Goal: Complete application form

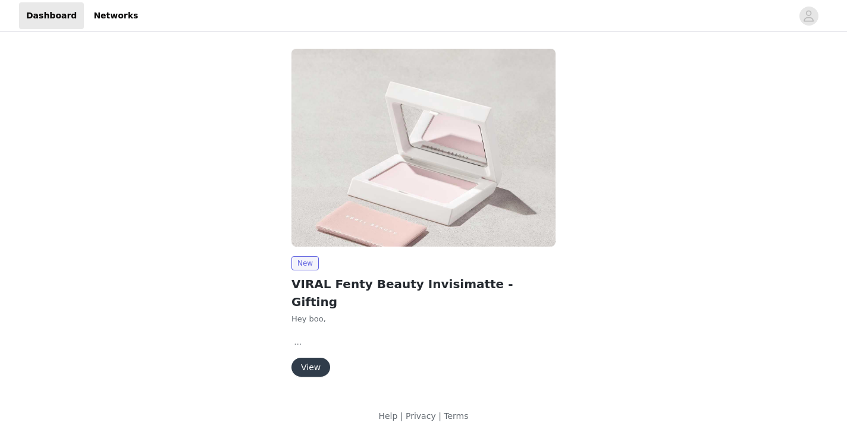
click at [316, 358] on button "View" at bounding box center [310, 367] width 39 height 19
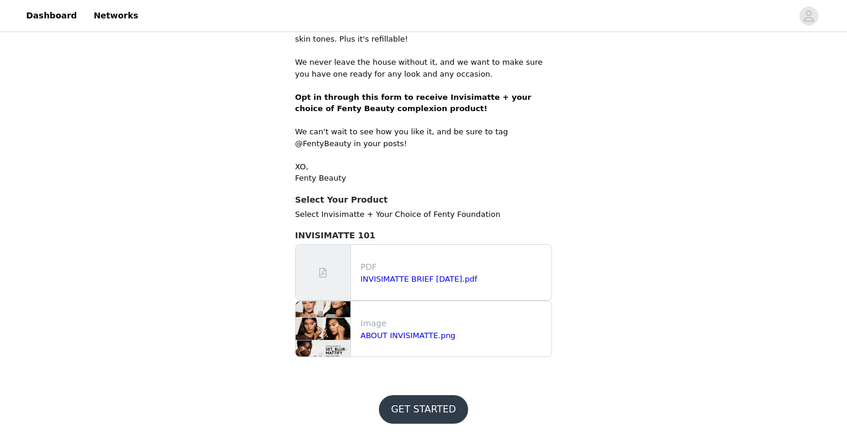
scroll to position [563, 0]
click at [416, 402] on button "GET STARTED" at bounding box center [423, 410] width 89 height 29
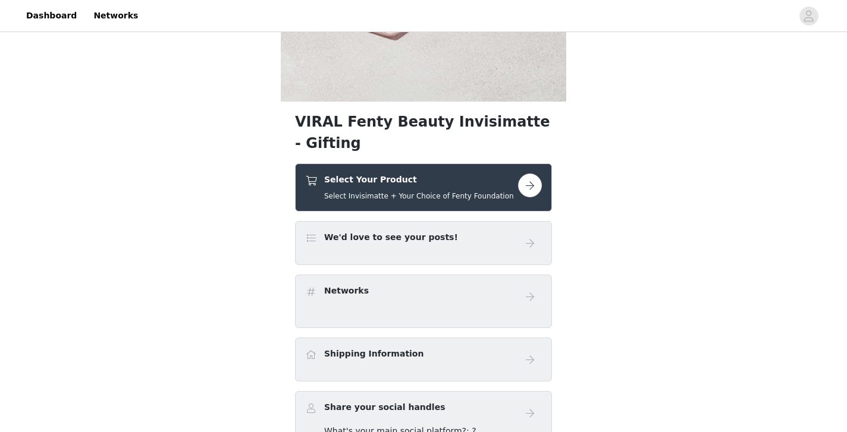
scroll to position [299, 0]
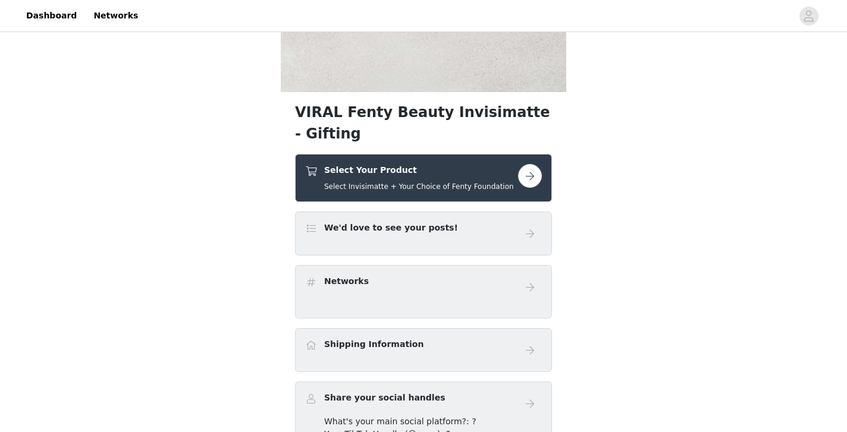
click at [522, 184] on button "button" at bounding box center [530, 176] width 24 height 24
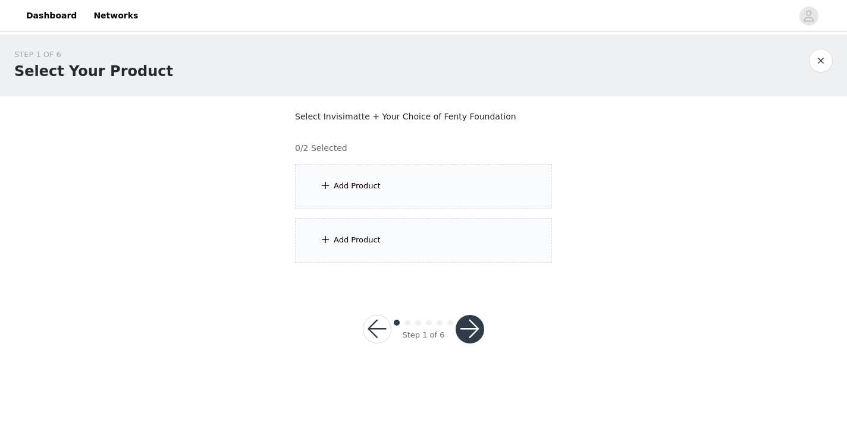
click at [493, 184] on div "Add Product" at bounding box center [423, 186] width 257 height 45
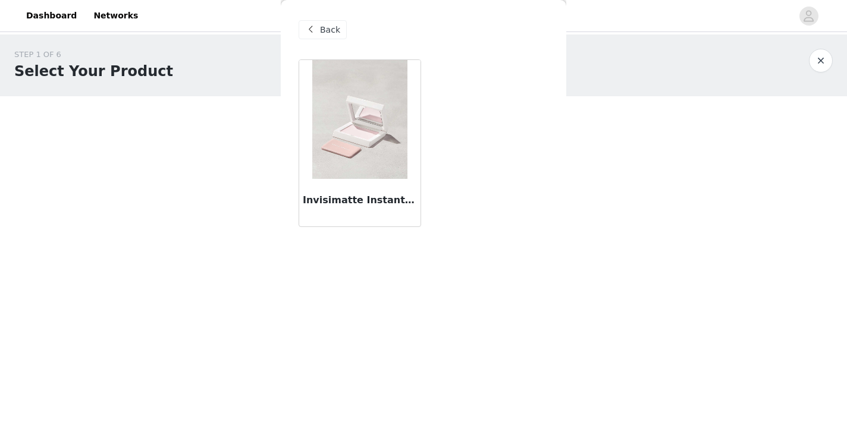
click at [358, 199] on h3 "Invisimatte Instant Setting + Blotting Powder" at bounding box center [360, 200] width 114 height 14
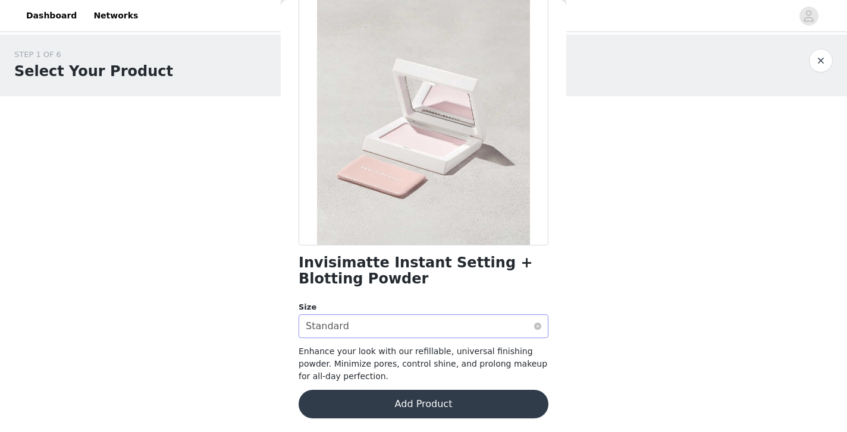
click at [397, 330] on div "Select size Standard" at bounding box center [420, 326] width 228 height 23
click at [436, 355] on li "Standard" at bounding box center [423, 351] width 250 height 19
click at [430, 402] on button "Add Product" at bounding box center [423, 404] width 250 height 29
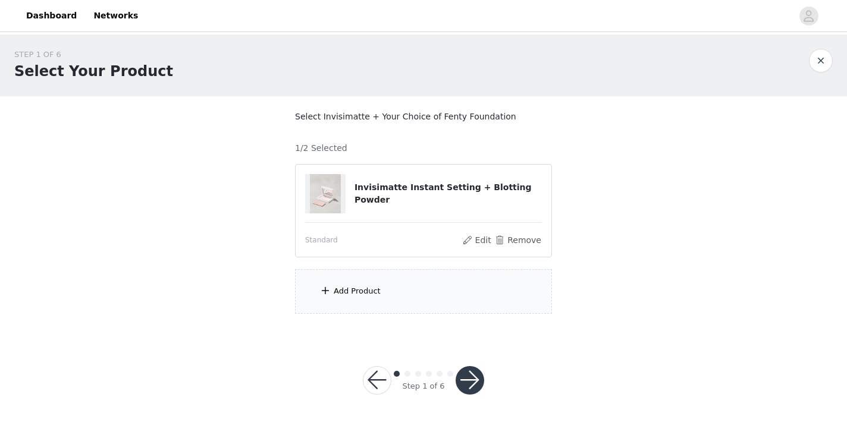
click at [435, 306] on div "Add Product" at bounding box center [423, 291] width 257 height 45
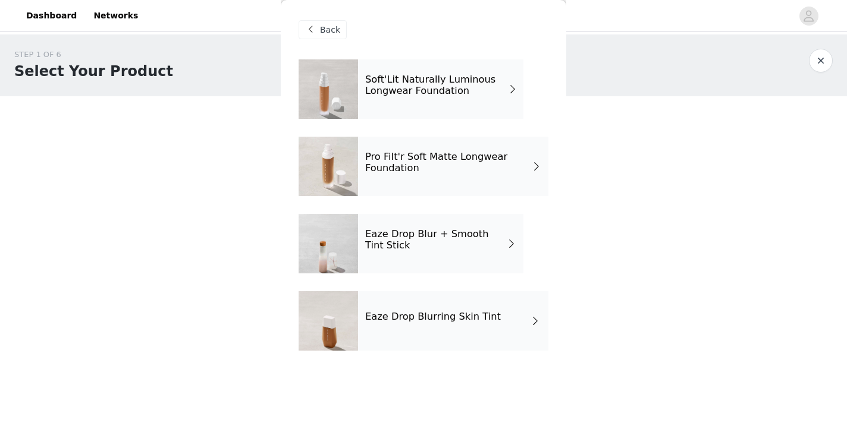
click at [439, 323] on div "Eaze Drop Blurring Skin Tint" at bounding box center [453, 320] width 190 height 59
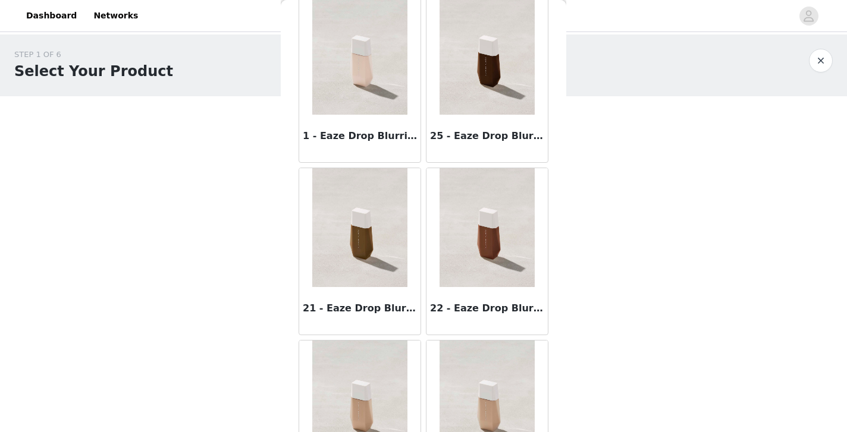
scroll to position [927, 0]
click at [365, 304] on h3 "21 - Eaze Drop Blurring Skin Tint" at bounding box center [360, 308] width 114 height 14
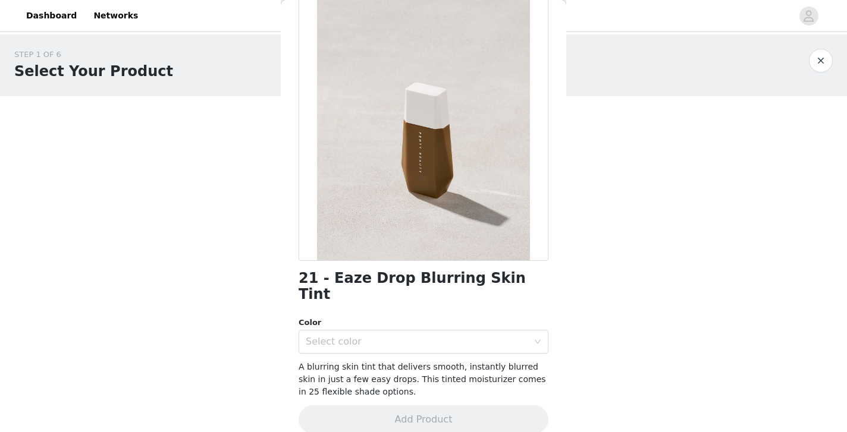
scroll to position [65, 0]
click at [502, 336] on div "Select color" at bounding box center [417, 342] width 222 height 12
click at [468, 354] on li "21" at bounding box center [423, 351] width 250 height 19
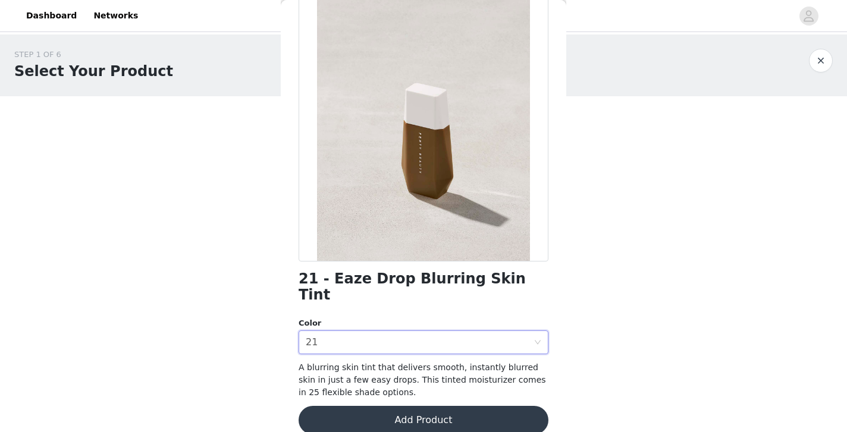
click at [446, 406] on button "Add Product" at bounding box center [423, 420] width 250 height 29
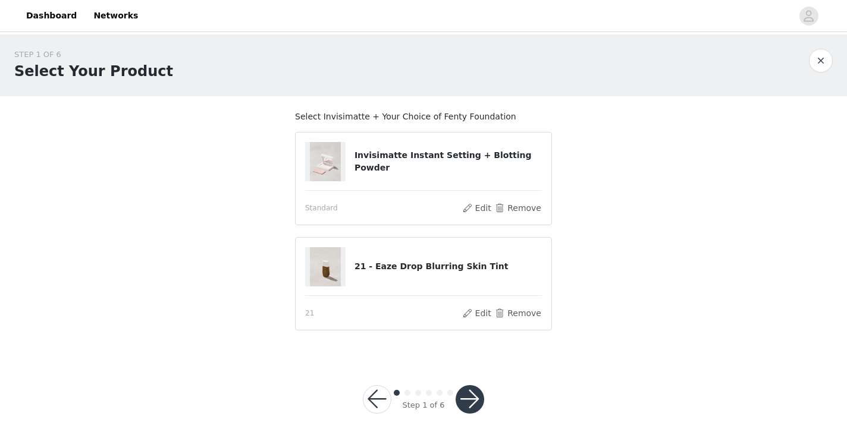
click at [468, 401] on button "button" at bounding box center [469, 399] width 29 height 29
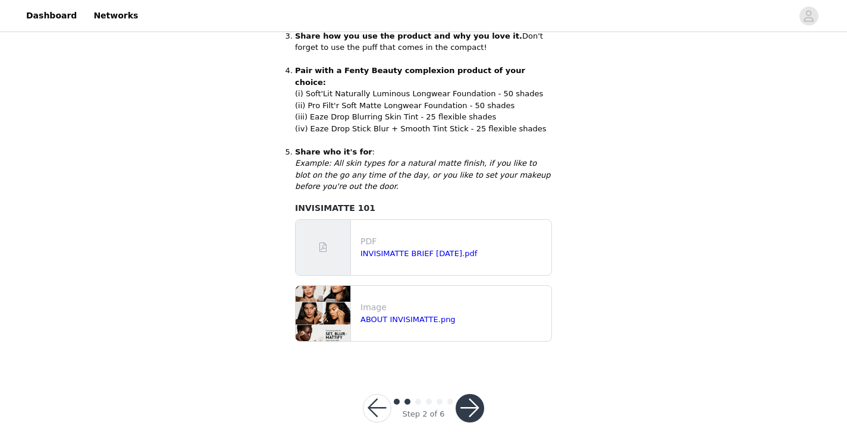
scroll to position [376, 0]
click at [477, 395] on button "button" at bounding box center [469, 409] width 29 height 29
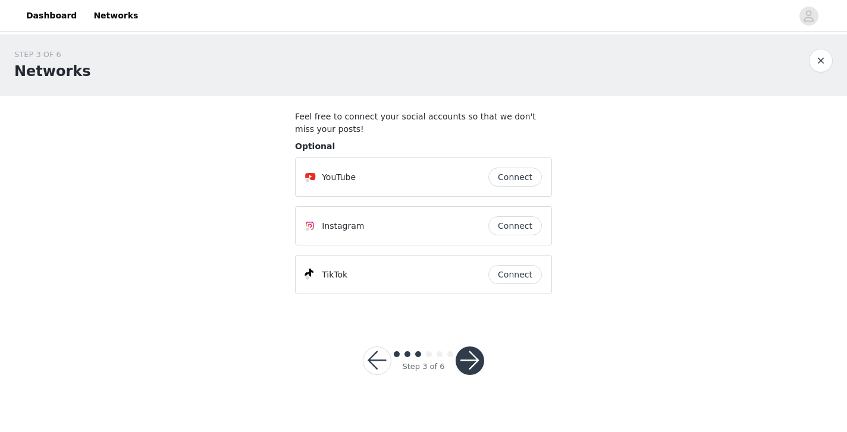
click at [520, 224] on button "Connect" at bounding box center [515, 225] width 54 height 19
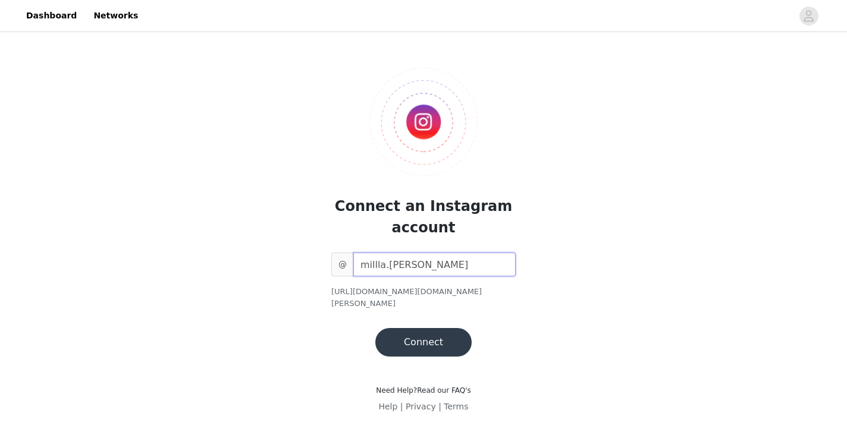
type input "millla.[PERSON_NAME]"
click at [426, 328] on button "Connect" at bounding box center [423, 342] width 96 height 29
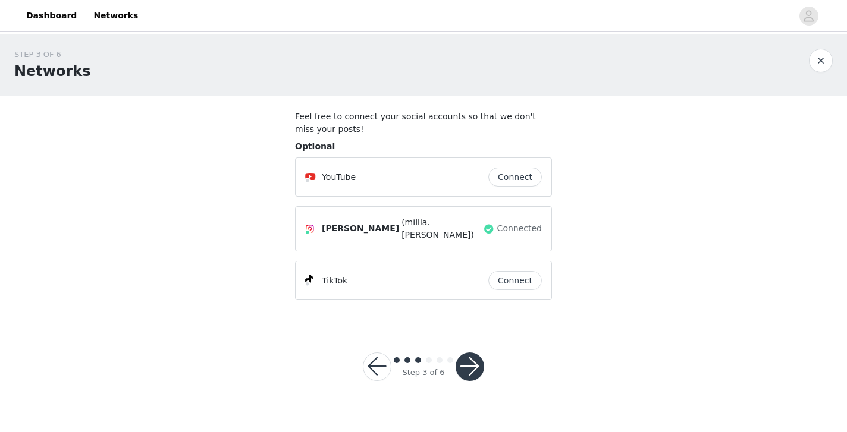
click at [470, 365] on button "button" at bounding box center [469, 367] width 29 height 29
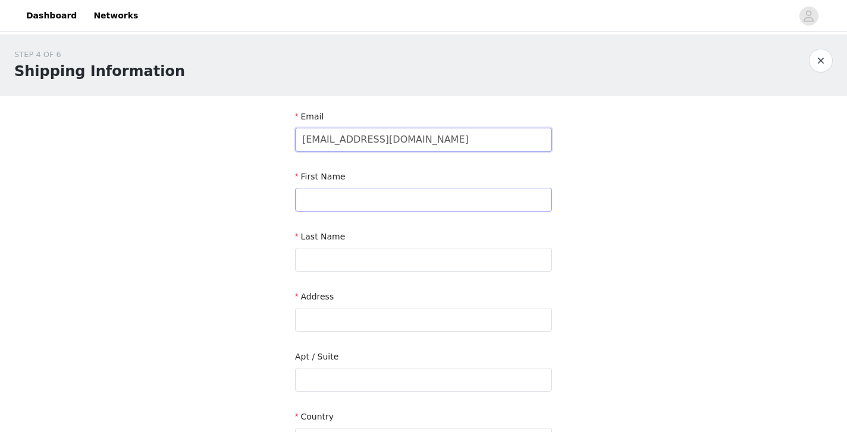
type input "[EMAIL_ADDRESS][DOMAIN_NAME]"
type input "[PERSON_NAME]"
type input "Svansson"
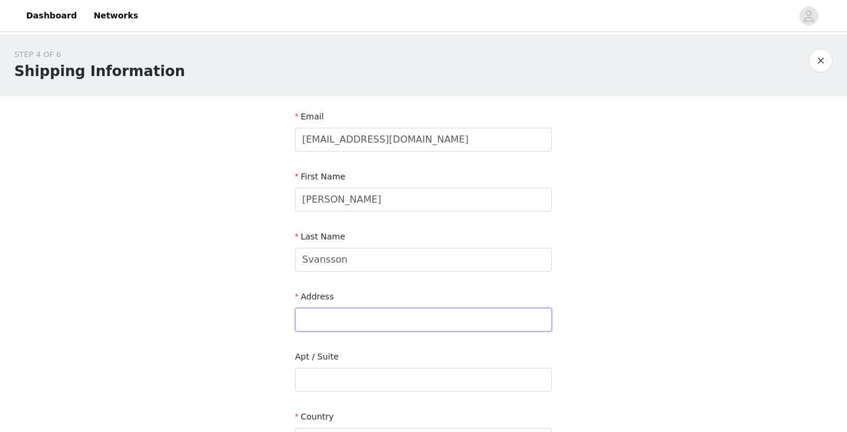
paste input "[STREET_ADDRESS]"
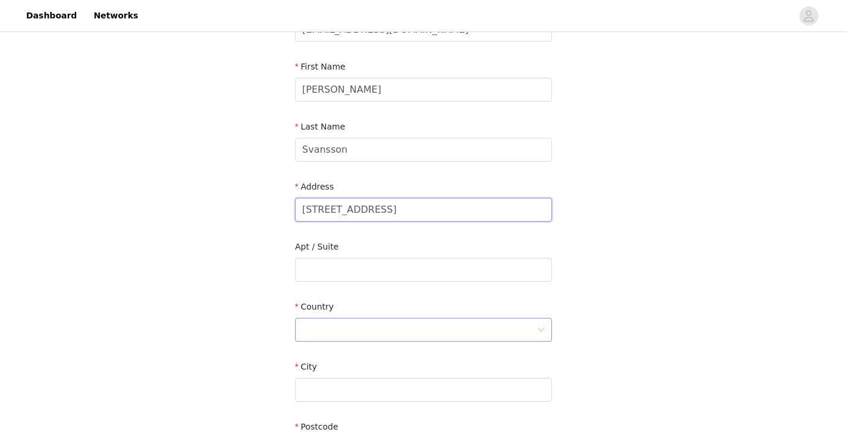
scroll to position [114, 0]
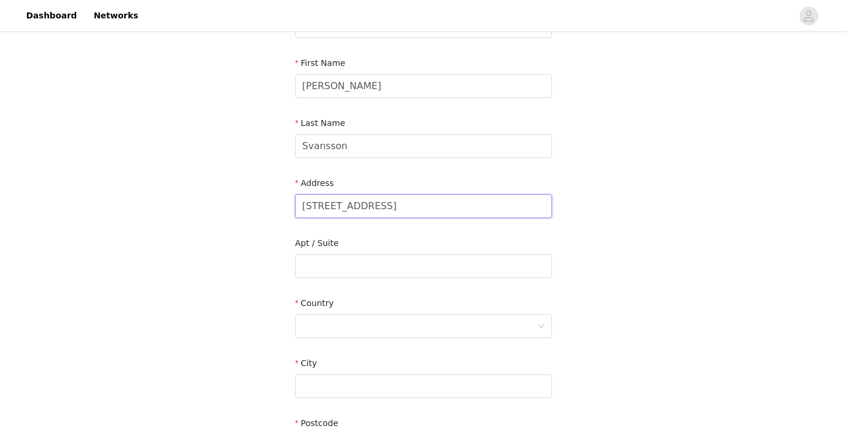
type input "[STREET_ADDRESS]"
click at [366, 339] on div "Country" at bounding box center [423, 320] width 257 height 46
click at [367, 329] on div at bounding box center [419, 326] width 235 height 23
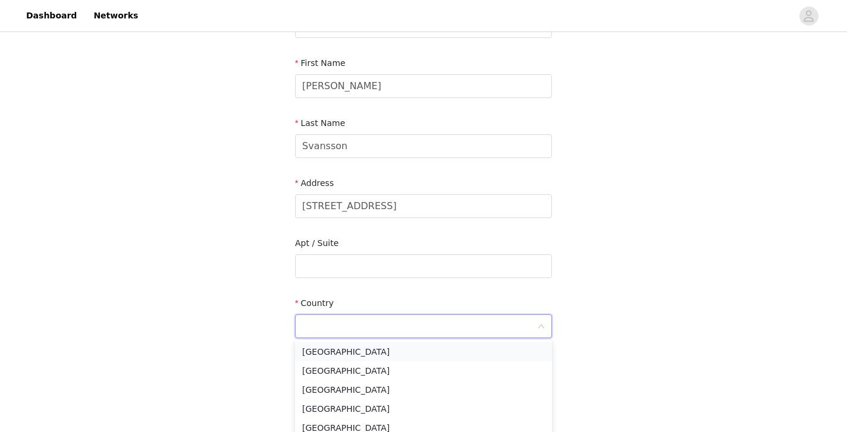
click at [351, 360] on li "[GEOGRAPHIC_DATA]" at bounding box center [423, 351] width 257 height 19
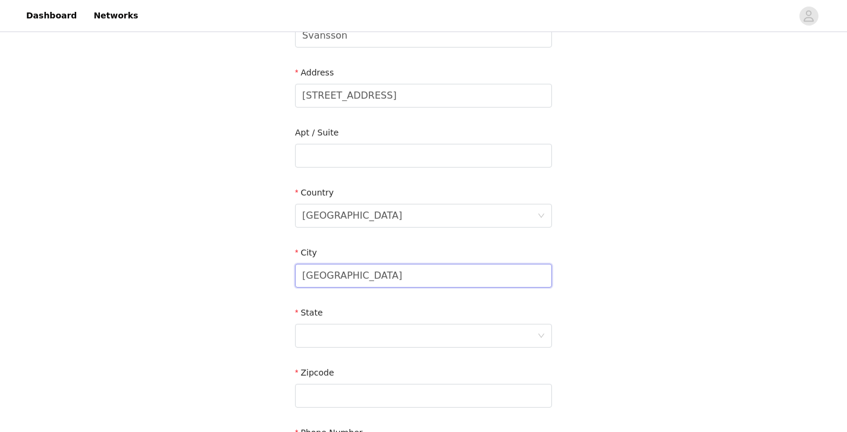
scroll to position [227, 0]
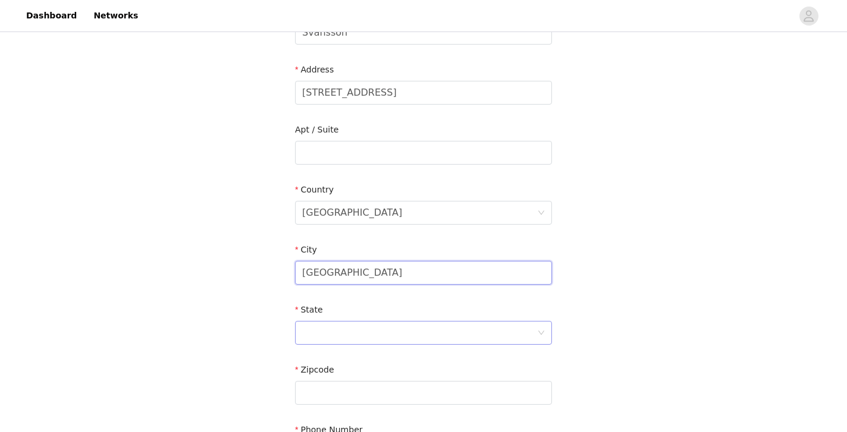
type input "[GEOGRAPHIC_DATA]"
click at [334, 333] on div at bounding box center [419, 333] width 235 height 23
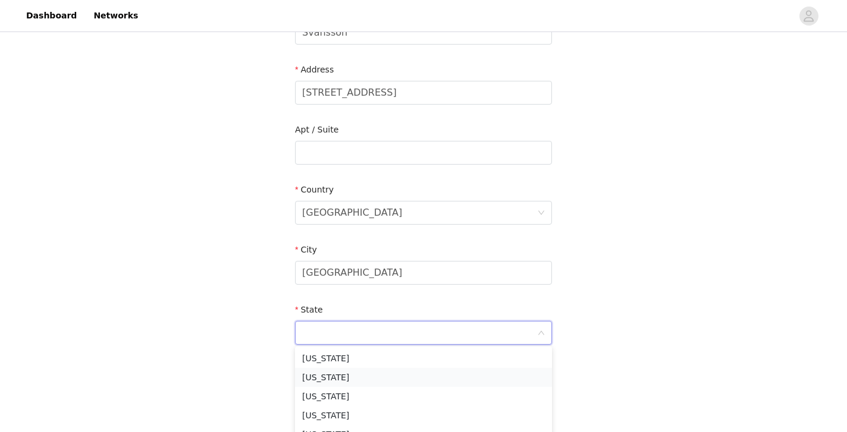
type input "g"
click at [456, 361] on li "[US_STATE]" at bounding box center [423, 358] width 257 height 19
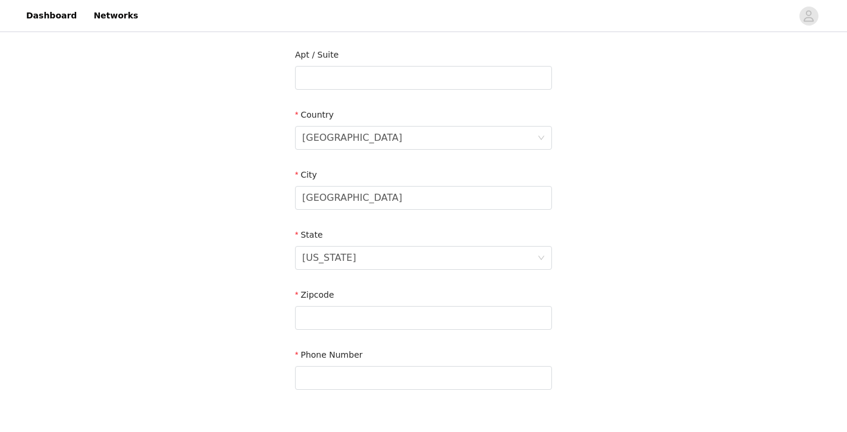
scroll to position [320, 0]
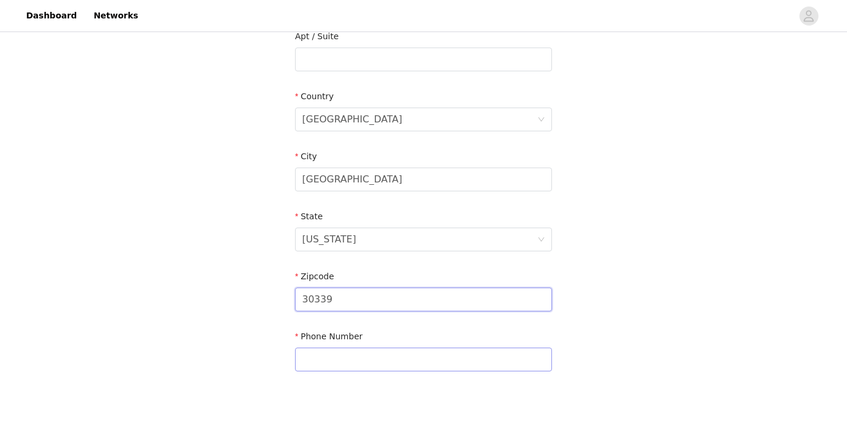
type input "30339"
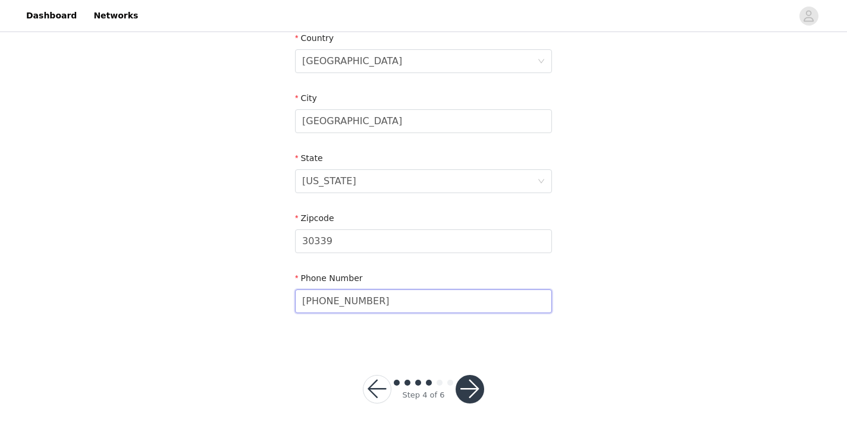
scroll to position [378, 0]
type input "[PHONE_NUMBER]"
click at [464, 397] on button "button" at bounding box center [469, 390] width 29 height 29
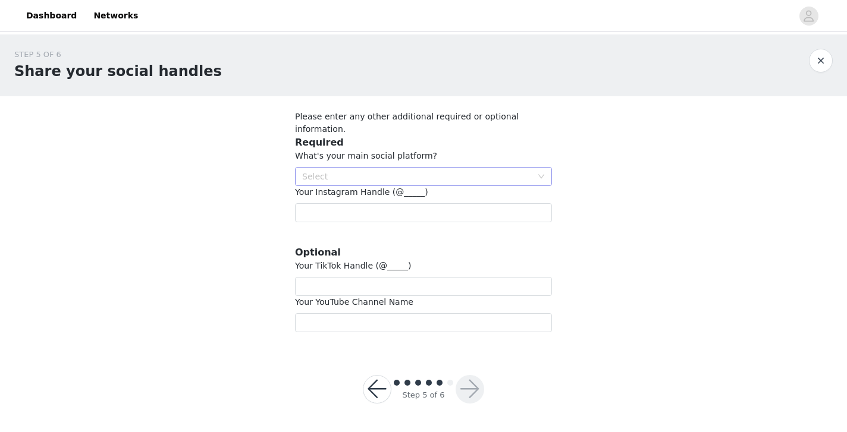
click at [416, 171] on div "Select" at bounding box center [416, 177] width 229 height 12
click at [411, 185] on li "Instagram" at bounding box center [423, 187] width 257 height 19
click at [398, 203] on input "text" at bounding box center [423, 212] width 257 height 19
type input "millla.[PERSON_NAME]"
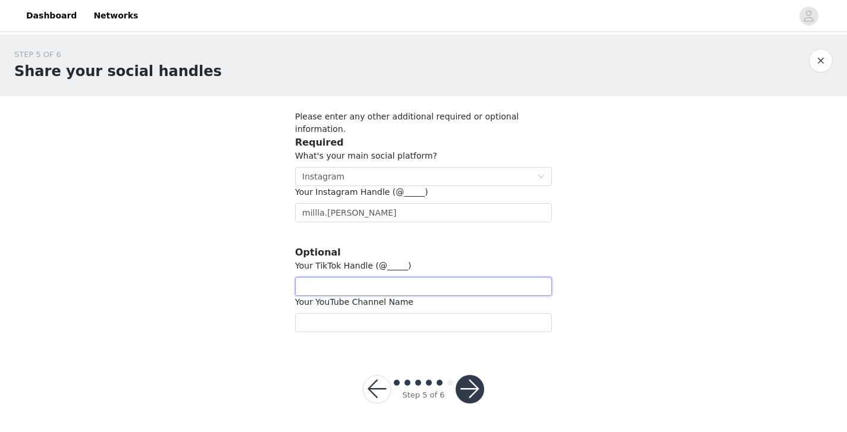
click at [367, 277] on input "text" at bounding box center [423, 286] width 257 height 19
type input "milllajay"
click at [353, 313] on input "text" at bounding box center [423, 322] width 257 height 19
click at [358, 277] on input "milllajay" at bounding box center [423, 286] width 257 height 19
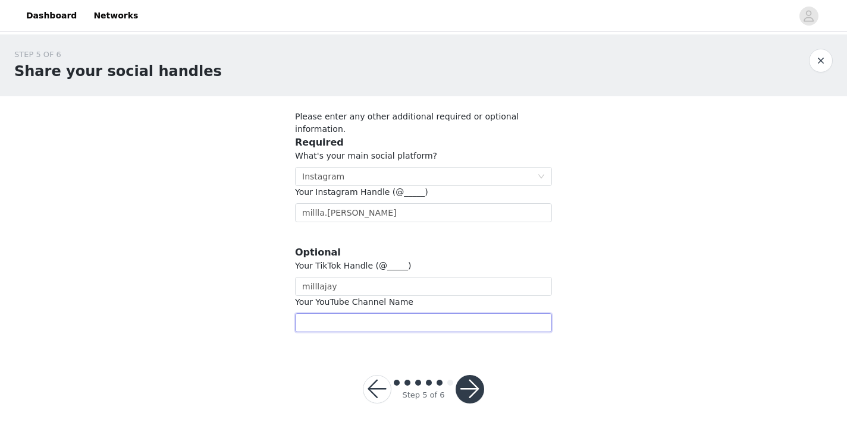
click at [349, 313] on input "text" at bounding box center [423, 322] width 257 height 19
type input "[PERSON_NAME]"
click at [469, 375] on button "button" at bounding box center [469, 389] width 29 height 29
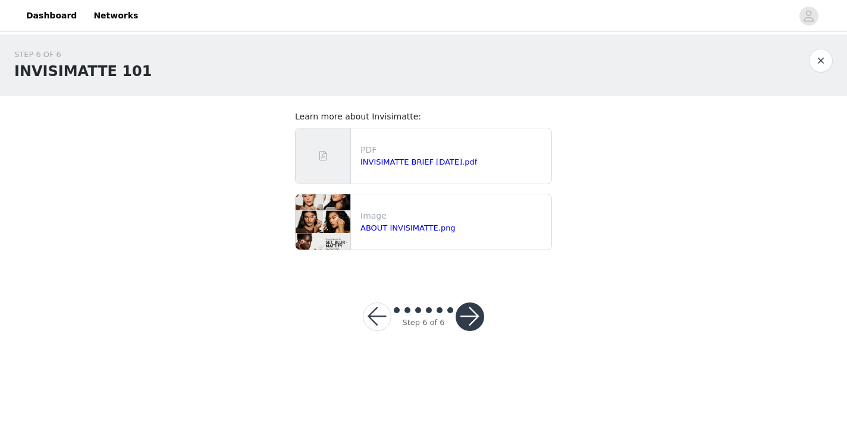
click at [463, 316] on button "button" at bounding box center [469, 317] width 29 height 29
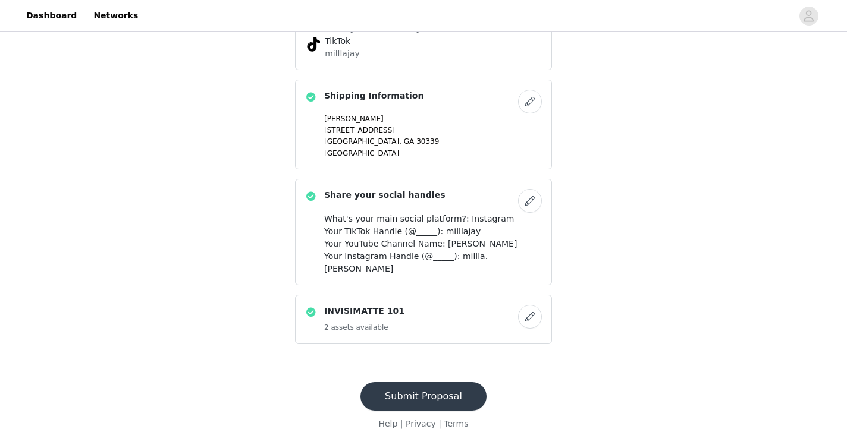
click at [410, 382] on button "Submit Proposal" at bounding box center [423, 396] width 126 height 29
